Goal: Entertainment & Leisure: Consume media (video, audio)

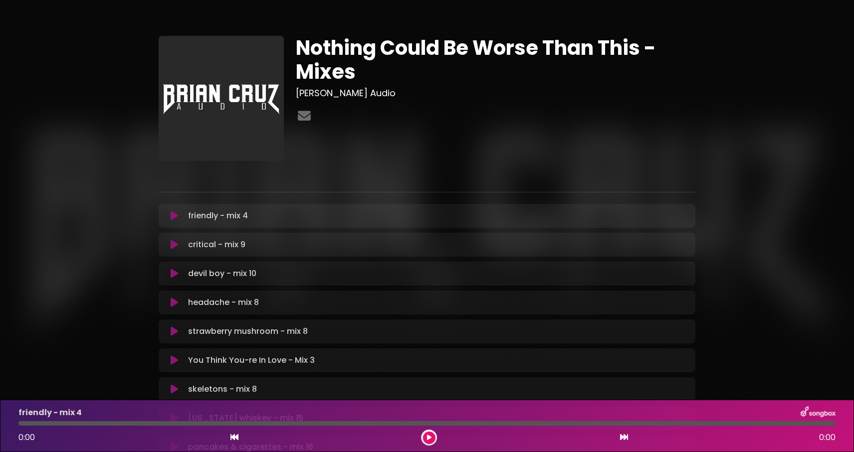
scroll to position [296, 0]
click at [345, 17] on div "Nothing Could Be Worse Than This - Mixes [PERSON_NAME] Audio" at bounding box center [427, 345] width 537 height 667
click at [336, 10] on div "Nothing Could Be Worse Than This - Mixes [PERSON_NAME] Audio" at bounding box center [427, 351] width 854 height 703
click at [349, 14] on div "Nothing Could Be Worse Than This - Mixes [PERSON_NAME] Audio" at bounding box center [427, 345] width 537 height 667
click at [337, 1] on div "Nothing Could Be Worse Than This - Mixes [PERSON_NAME] Audio" at bounding box center [427, 351] width 854 height 703
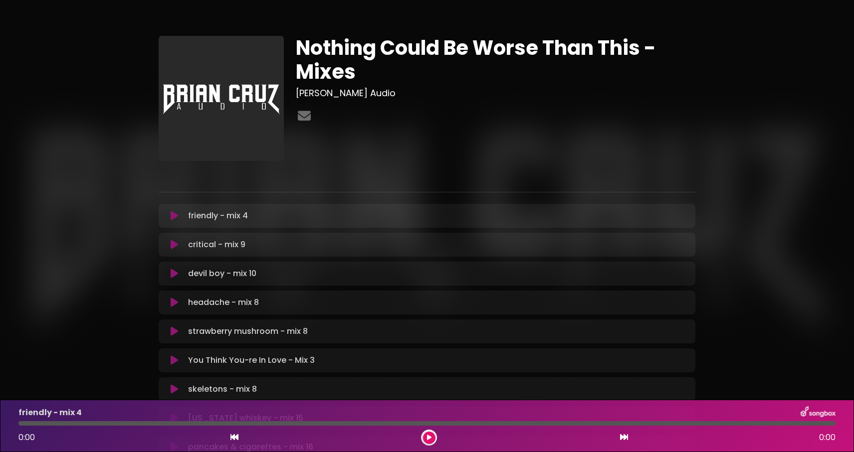
click at [326, 3] on div "Nothing Could Be Worse Than This - Mixes [PERSON_NAME] Audio" at bounding box center [427, 351] width 854 height 703
click at [329, 6] on div "Nothing Could Be Worse Than This - Mixes [PERSON_NAME] Audio" at bounding box center [427, 351] width 854 height 703
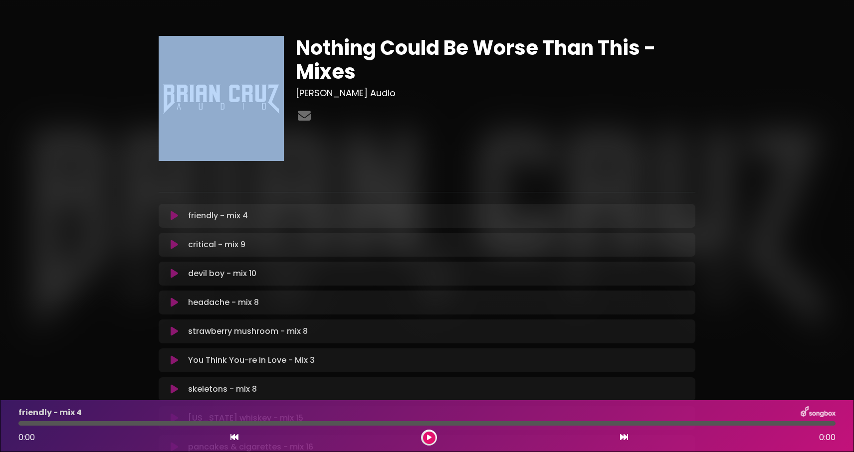
drag, startPoint x: 102, startPoint y: 41, endPoint x: 276, endPoint y: 128, distance: 195.0
click at [276, 128] on div "Nothing Could Be Worse Than This - Mixes [PERSON_NAME] Audio" at bounding box center [427, 345] width 658 height 667
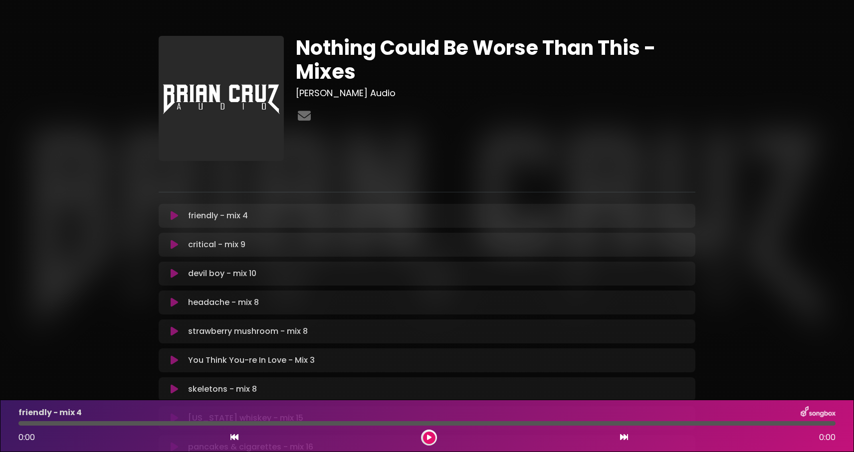
click at [354, 81] on h1 "Nothing Could Be Worse Than This - Mixes" at bounding box center [496, 60] width 400 height 48
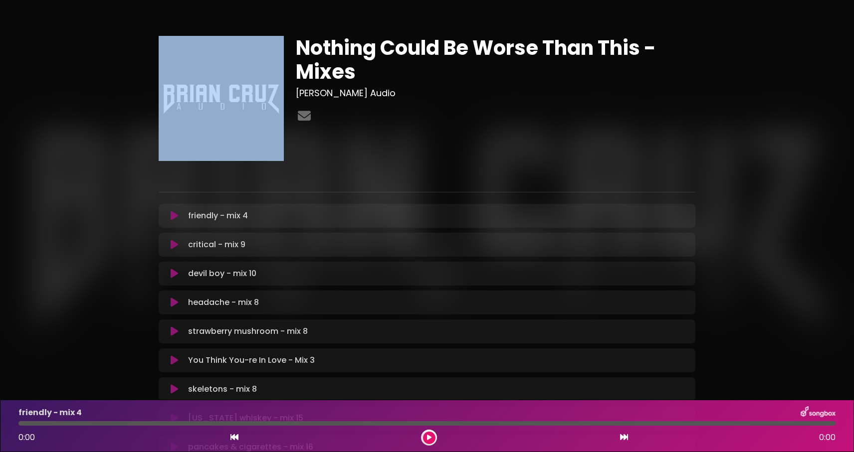
drag, startPoint x: 834, startPoint y: 13, endPoint x: 190, endPoint y: 89, distance: 647.9
click at [190, 89] on div "Nothing Could Be Worse Than This - Mixes [PERSON_NAME] Audio" at bounding box center [427, 345] width 854 height 667
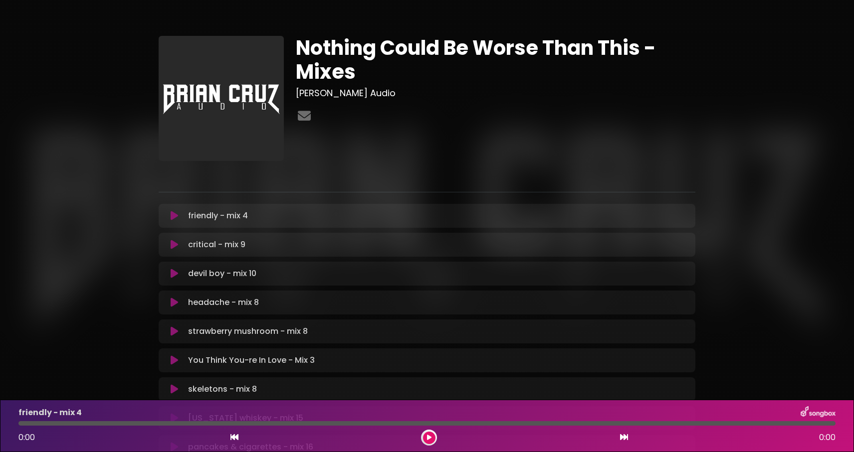
click at [65, 69] on div "Nothing Could Be Worse Than This - Mixes [PERSON_NAME] Audio" at bounding box center [427, 345] width 854 height 667
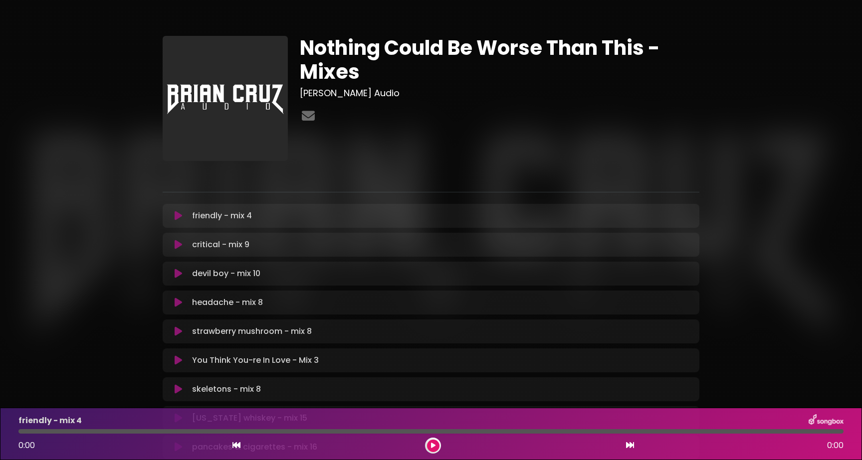
click at [9, 125] on div "Nothing Could Be Worse Than This - Mixes [PERSON_NAME] Audio" at bounding box center [431, 345] width 862 height 667
click at [26, 28] on div "Nothing Could Be Worse Than This - Mixes [PERSON_NAME] Audio" at bounding box center [431, 345] width 862 height 667
click at [45, 48] on div "Nothing Could Be Worse Than This - Mixes [PERSON_NAME] Audio" at bounding box center [431, 345] width 862 height 667
click at [92, 52] on div "Nothing Could Be Worse Than This - Mixes [PERSON_NAME] Audio" at bounding box center [431, 345] width 862 height 667
